Goal: Task Accomplishment & Management: Use online tool/utility

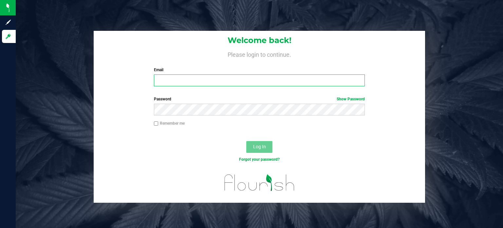
type input "[EMAIL_ADDRESS][PERSON_NAME][DOMAIN_NAME]"
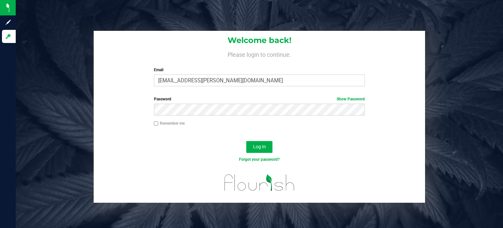
drag, startPoint x: 266, startPoint y: 144, endPoint x: 110, endPoint y: 189, distance: 162.4
click at [110, 189] on div at bounding box center [259, 185] width 331 height 33
click at [259, 142] on button "Log In" at bounding box center [259, 147] width 26 height 12
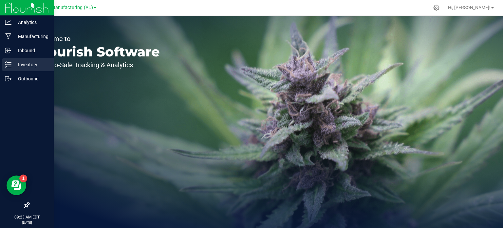
click at [1, 65] on link "Inventory" at bounding box center [27, 65] width 54 height 14
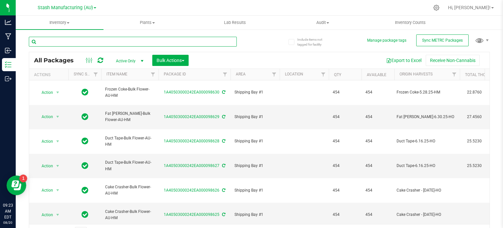
click at [104, 44] on input "text" at bounding box center [133, 42] width 208 height 10
type input "96404"
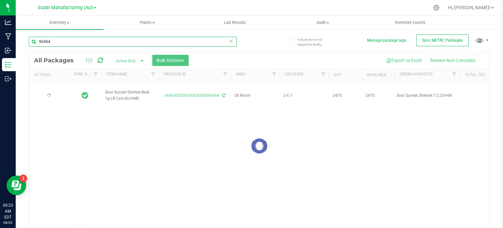
type input "[DATE]"
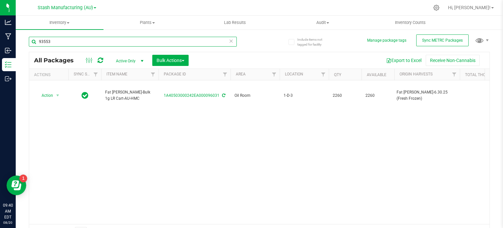
type input "93553"
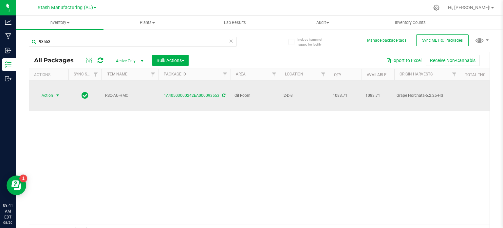
click at [50, 91] on span "Action" at bounding box center [45, 95] width 18 height 9
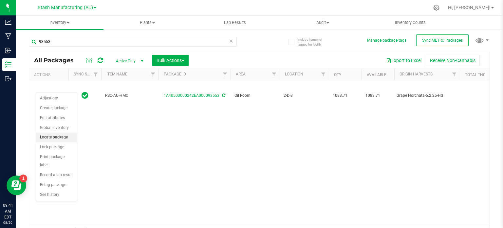
click at [60, 137] on li "Locate package" at bounding box center [56, 137] width 41 height 10
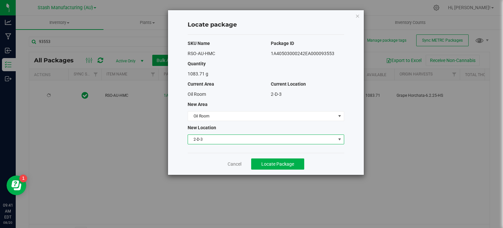
click at [204, 141] on span "2-D-3" at bounding box center [262, 139] width 148 height 9
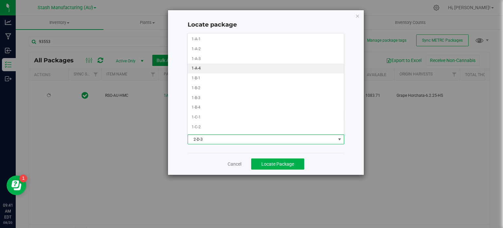
click at [292, 64] on li "1-A-4" at bounding box center [266, 69] width 156 height 10
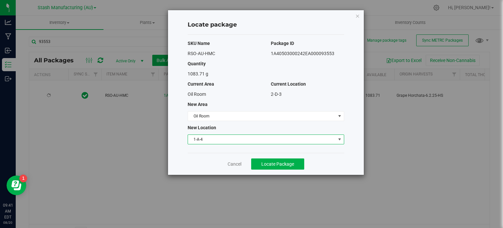
click at [331, 140] on span "1-A-4" at bounding box center [262, 139] width 148 height 9
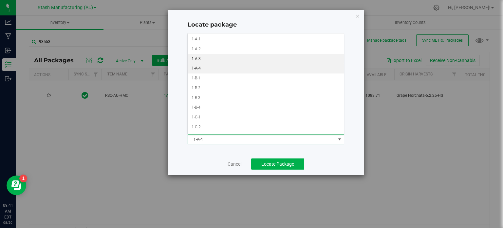
click at [271, 58] on li "1-A-3" at bounding box center [266, 59] width 156 height 10
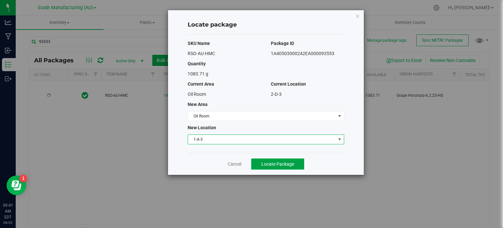
click at [277, 163] on span "Locate Package" at bounding box center [277, 163] width 33 height 5
